Goal: Task Accomplishment & Management: Manage account settings

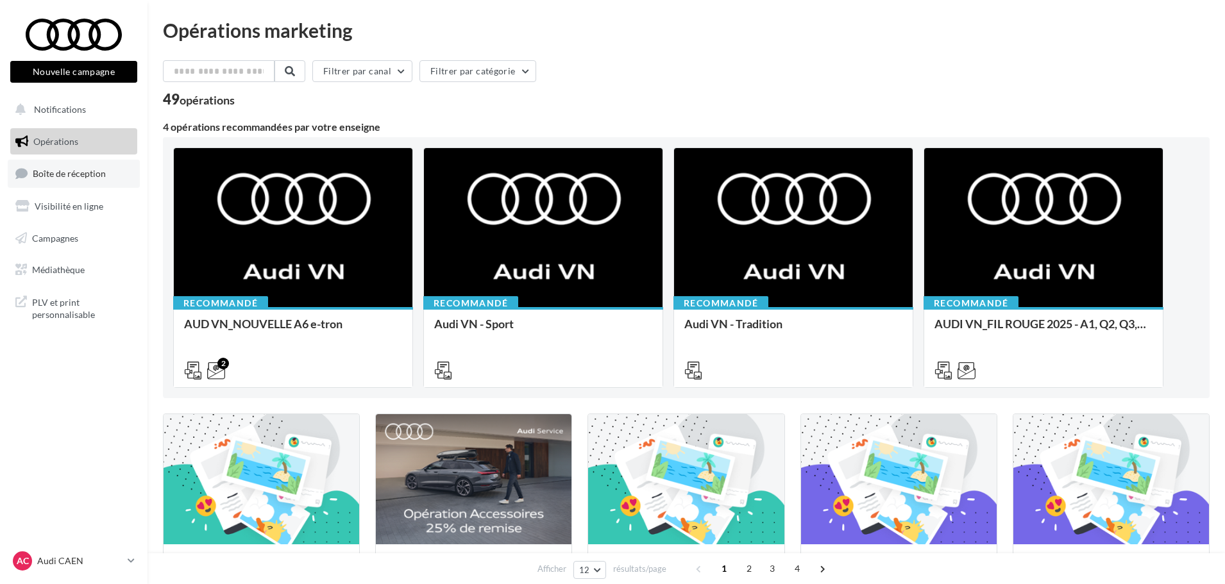
click at [65, 178] on span "Boîte de réception" at bounding box center [69, 173] width 73 height 11
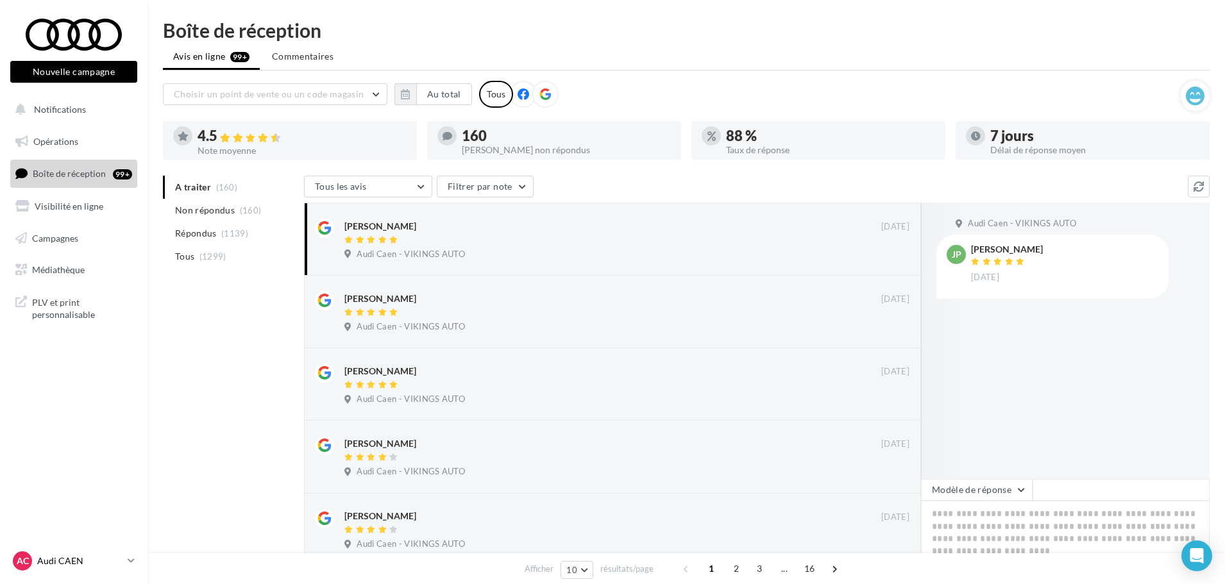
click at [67, 562] on p "Audi CAEN" at bounding box center [79, 561] width 85 height 13
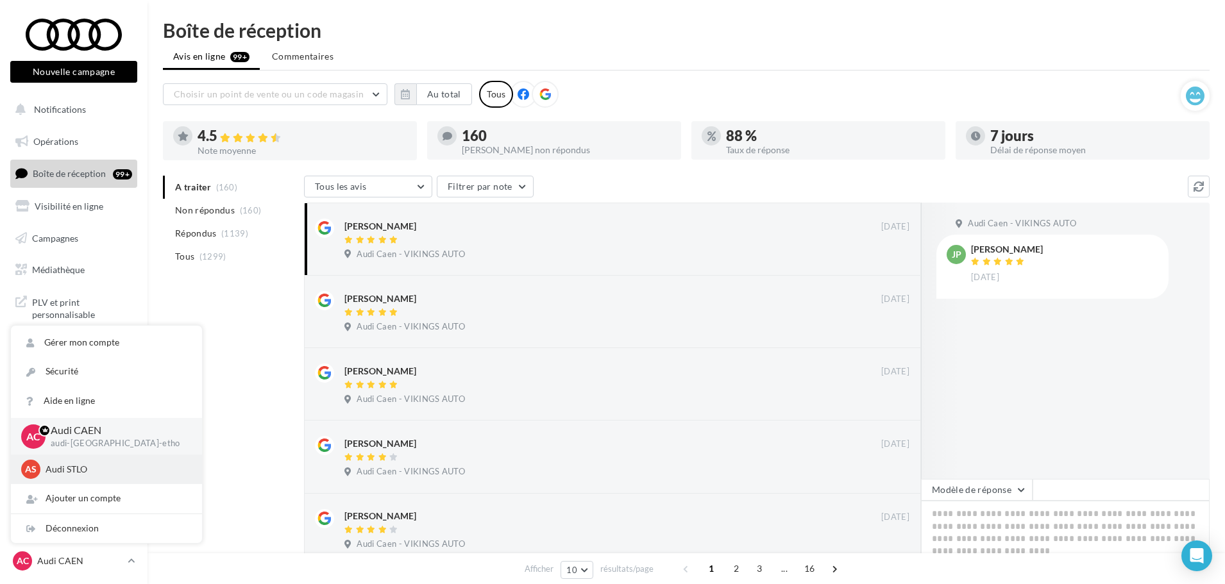
click at [49, 467] on p "Audi STLO" at bounding box center [116, 469] width 141 height 13
